Goal: Task Accomplishment & Management: Use online tool/utility

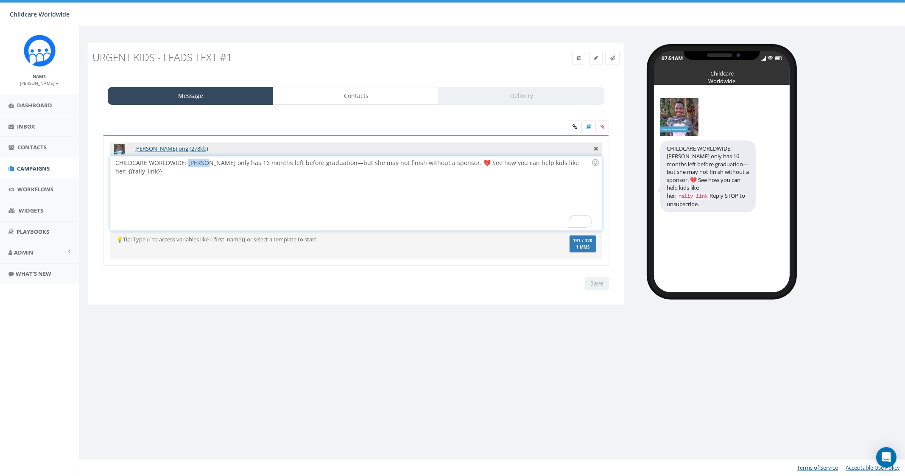
drag, startPoint x: 187, startPoint y: 161, endPoint x: 203, endPoint y: 165, distance: 17.0
click at [203, 165] on div "CHILDCARE WORLDWIDE: Irene only has 16 months left before graduation—but she ma…" at bounding box center [355, 193] width 491 height 74
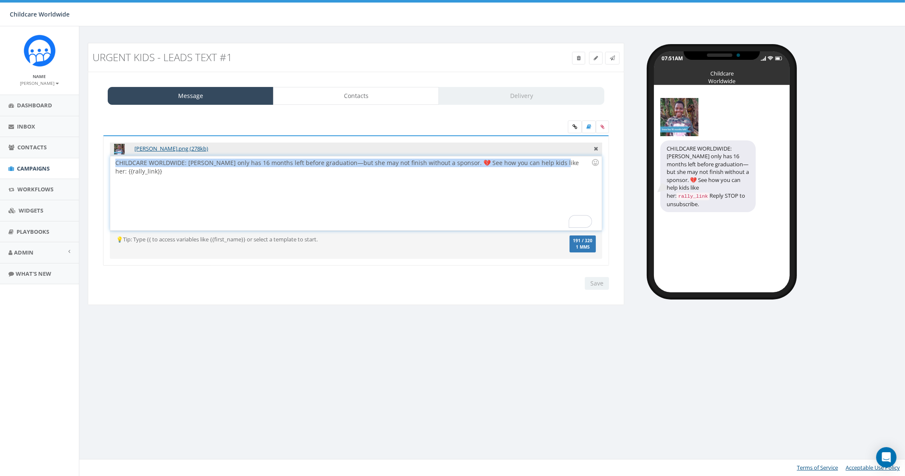
drag, startPoint x: 114, startPoint y: 160, endPoint x: 547, endPoint y: 173, distance: 433.0
click at [547, 173] on div "CHILDCARE WORLDWIDE: Irene only has 16 months left before graduation—but she ma…" at bounding box center [355, 193] width 491 height 74
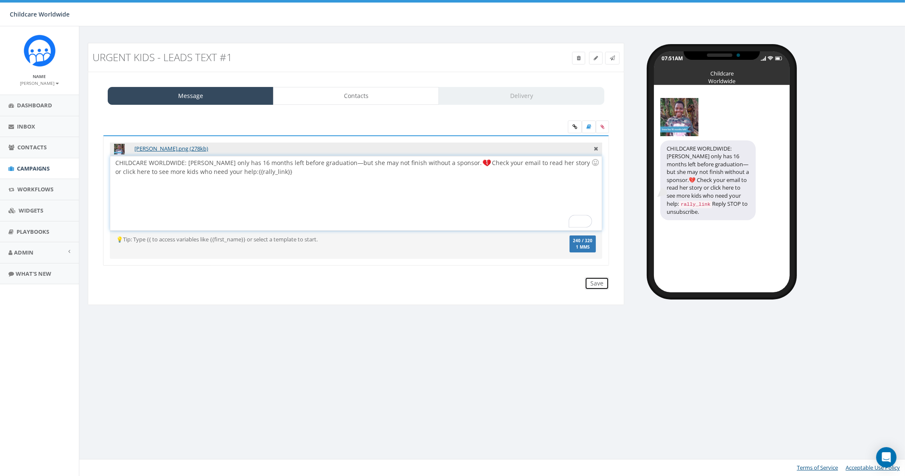
drag, startPoint x: 590, startPoint y: 281, endPoint x: 596, endPoint y: 285, distance: 7.9
click at [590, 281] on input "Save" at bounding box center [597, 283] width 24 height 13
click at [416, 162] on div "CHILDCARE WORLDWIDE: [PERSON_NAME] only has 16 months left before graduation—bu…" at bounding box center [355, 193] width 491 height 74
click at [250, 200] on div "CHILDCARE WORLDWIDE: [PERSON_NAME] only has 16 months left before graduation—bu…" at bounding box center [355, 193] width 491 height 74
click at [614, 60] on span at bounding box center [612, 57] width 5 height 7
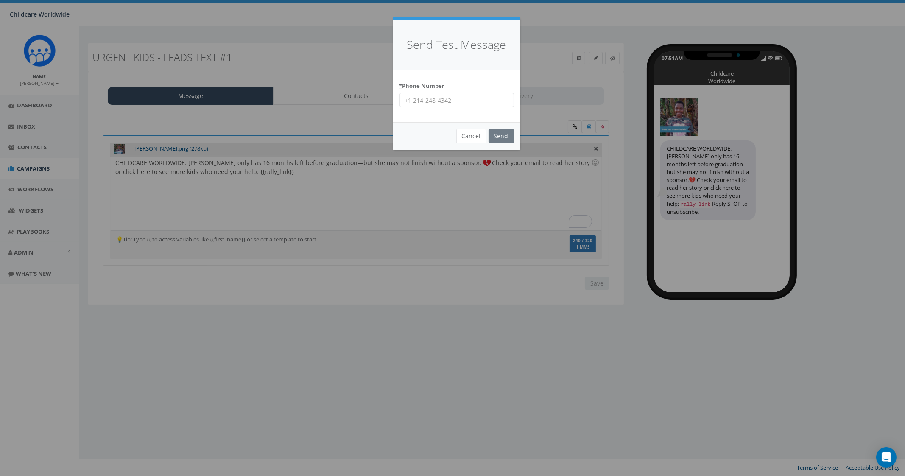
drag, startPoint x: 492, startPoint y: 98, endPoint x: 493, endPoint y: 107, distance: 8.6
click at [492, 98] on input "* Phone Number" at bounding box center [456, 100] width 114 height 14
type input "2066172151"
click at [504, 138] on input "Send" at bounding box center [500, 136] width 25 height 14
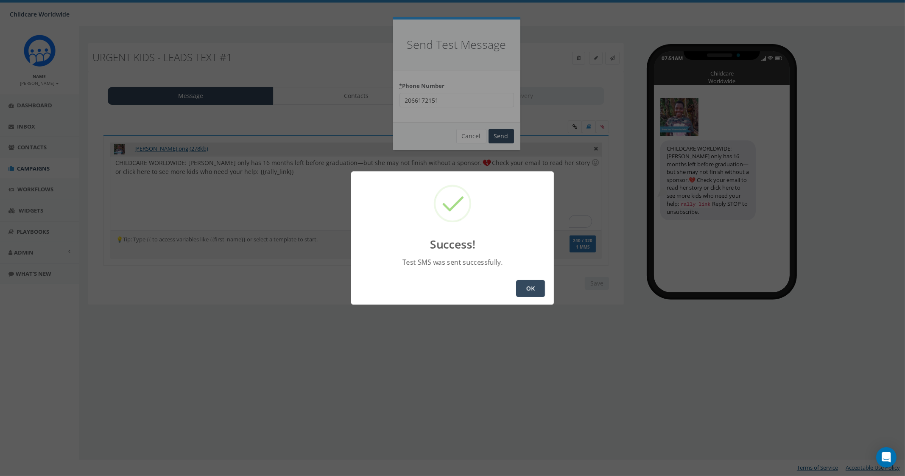
click at [524, 294] on button "OK" at bounding box center [530, 288] width 29 height 17
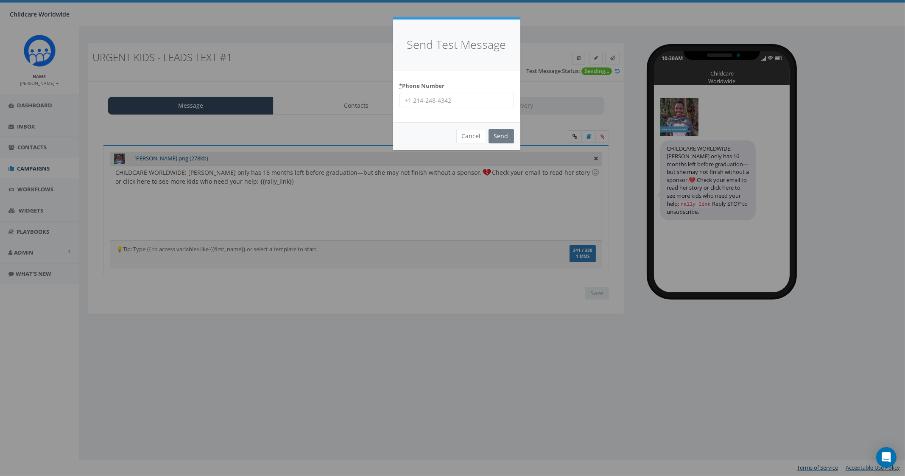
click at [485, 107] on input "* Phone Number" at bounding box center [456, 100] width 114 height 14
type input "9035307951"
click at [509, 139] on input "Send" at bounding box center [500, 136] width 25 height 14
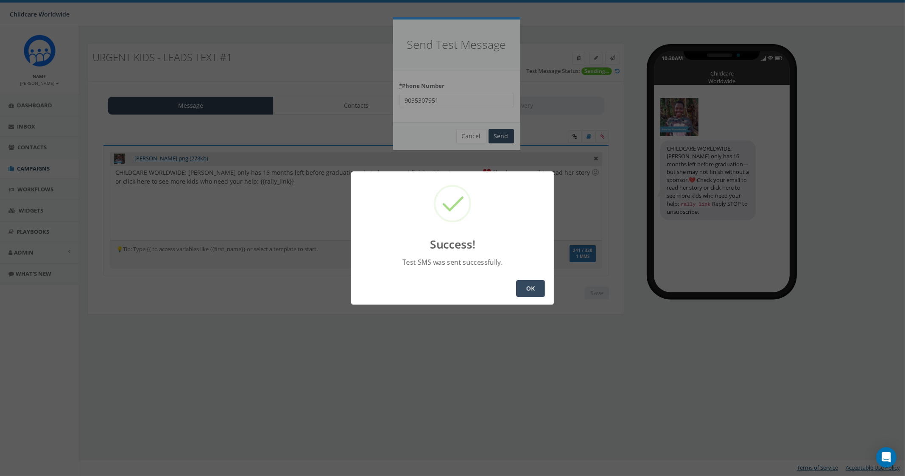
click at [533, 287] on button "OK" at bounding box center [530, 288] width 29 height 17
